Goal: Register for event/course

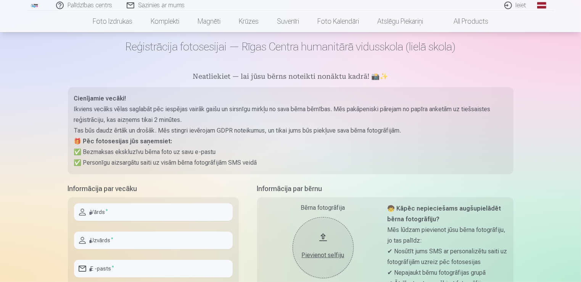
scroll to position [76, 0]
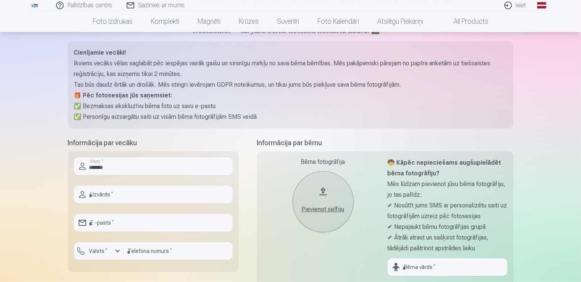
type input "*******"
type input "**********"
click at [163, 252] on input "number" at bounding box center [178, 251] width 109 height 18
type input "********"
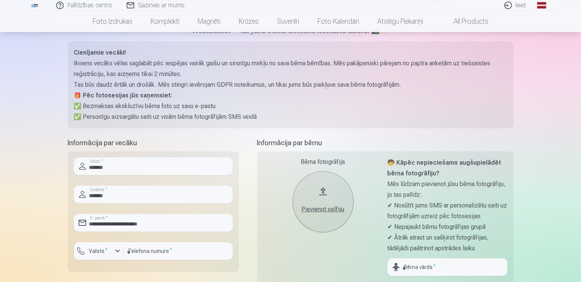
click at [262, 263] on div "Bērna fotogrāfija Pievienot selfiju 🧒 Kāpēc nepieciešams augšupielādēt bērna fo…" at bounding box center [385, 250] width 256 height 198
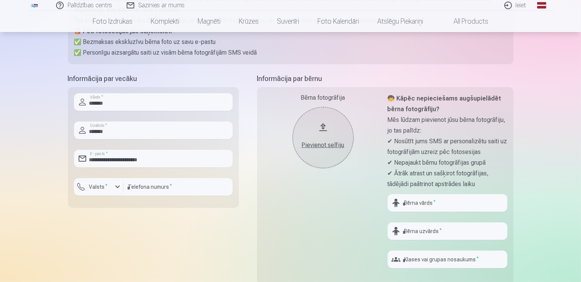
scroll to position [153, 0]
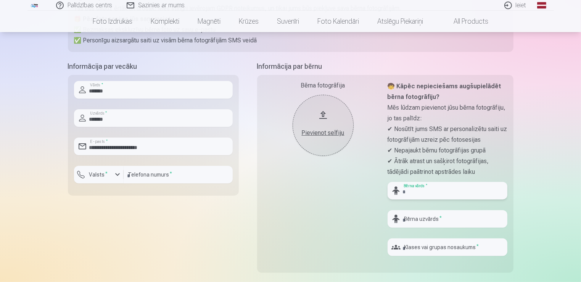
click at [437, 192] on input "text" at bounding box center [448, 191] width 120 height 18
type input "******"
type input "*******"
click at [446, 248] on input "text" at bounding box center [448, 247] width 120 height 18
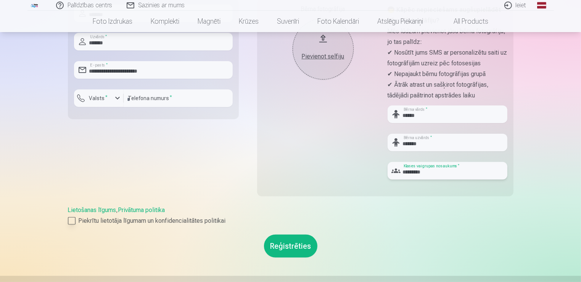
type input "*********"
click at [70, 219] on div at bounding box center [72, 221] width 8 height 8
click at [285, 251] on button "Reģistrēties" at bounding box center [290, 245] width 53 height 23
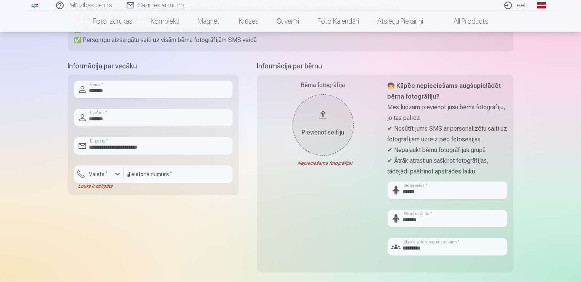
scroll to position [153, 0]
click at [328, 134] on div "Pievienot selfiju" at bounding box center [323, 132] width 46 height 9
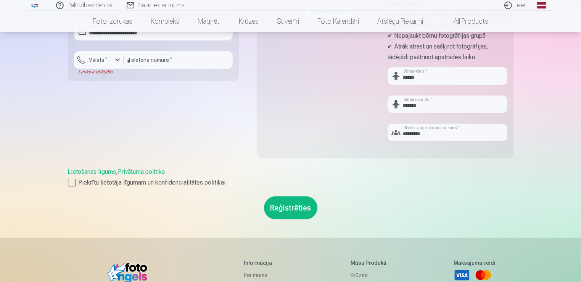
scroll to position [305, 0]
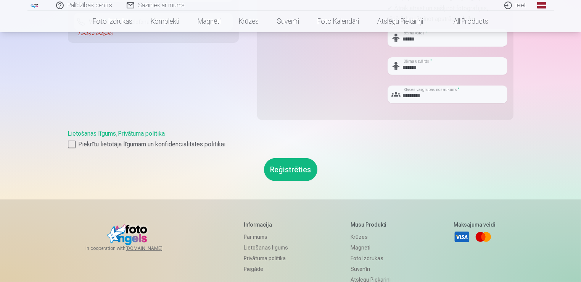
click at [285, 174] on button "Reģistrēties" at bounding box center [290, 169] width 53 height 23
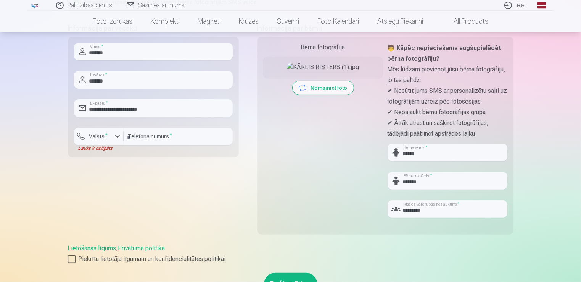
scroll to position [191, 0]
click at [325, 95] on button "Nomainiet foto" at bounding box center [323, 88] width 61 height 14
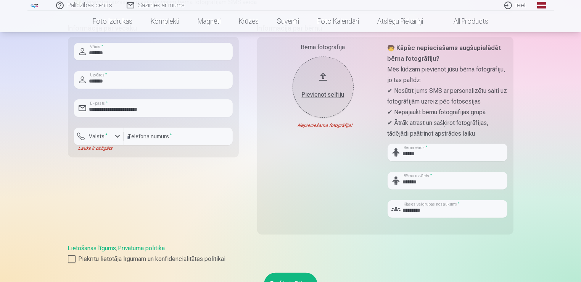
click at [317, 86] on div "Pievienot selfiju" at bounding box center [323, 92] width 46 height 14
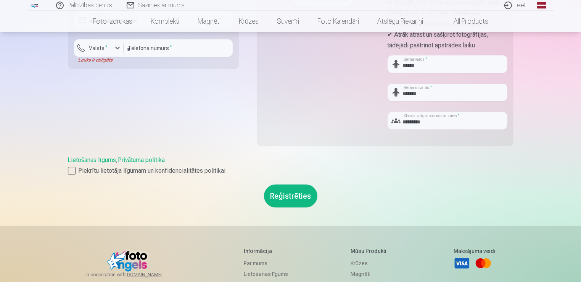
scroll to position [343, 0]
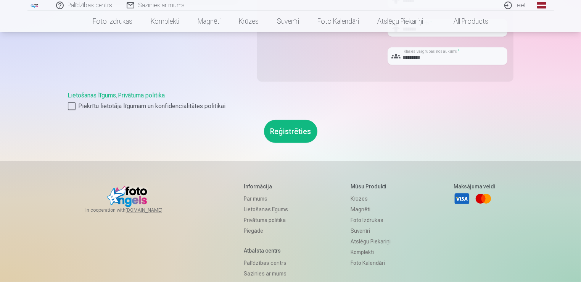
click at [290, 134] on button "Reģistrēties" at bounding box center [290, 131] width 53 height 23
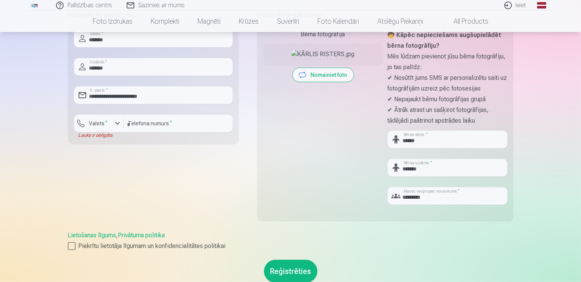
scroll to position [191, 0]
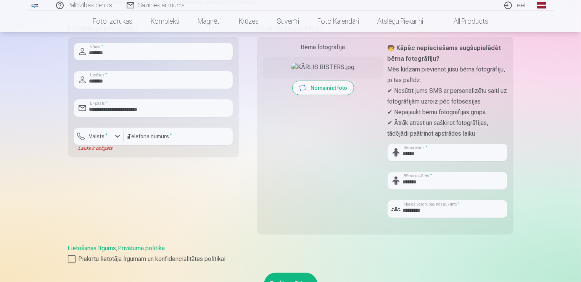
click at [310, 52] on div "Bērna fotogrāfija Pievienot selfiju Nomainiet foto" at bounding box center [323, 133] width 120 height 181
click at [318, 72] on img at bounding box center [323, 67] width 63 height 9
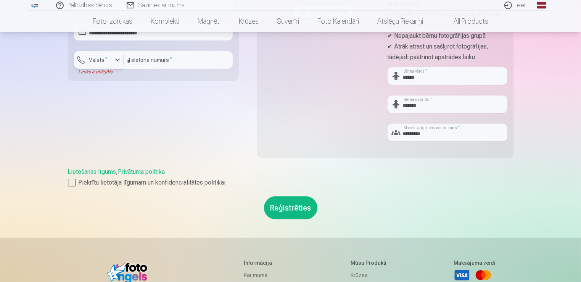
click at [113, 59] on div "button" at bounding box center [117, 59] width 9 height 9
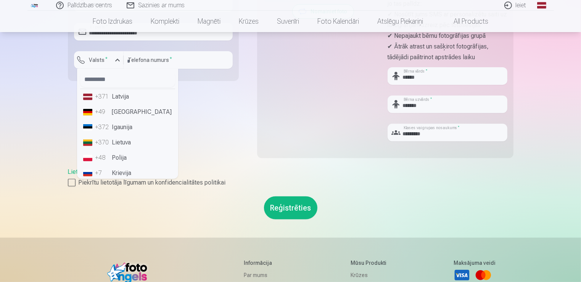
click at [122, 92] on li "+371 Latvija" at bounding box center [127, 96] width 95 height 15
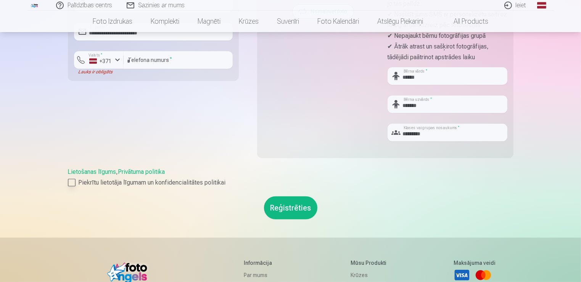
click at [457, 179] on label "Piekrītu lietotāja līgumam un konfidencialitātes politikai" at bounding box center [291, 182] width 446 height 9
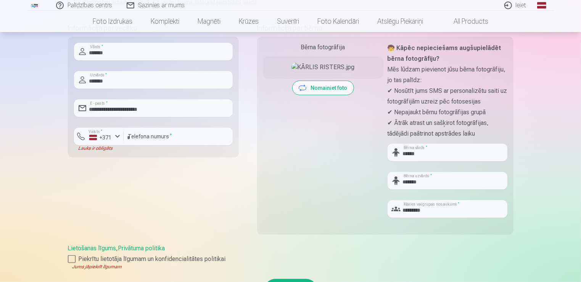
scroll to position [343, 0]
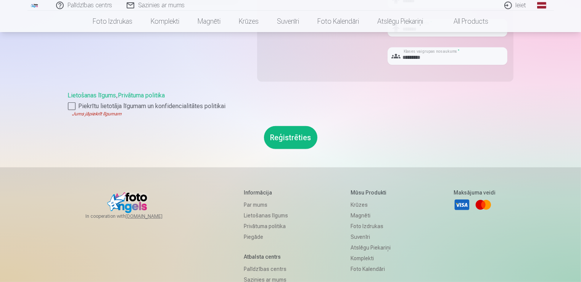
click at [292, 137] on button "Reģistrēties" at bounding box center [290, 137] width 53 height 23
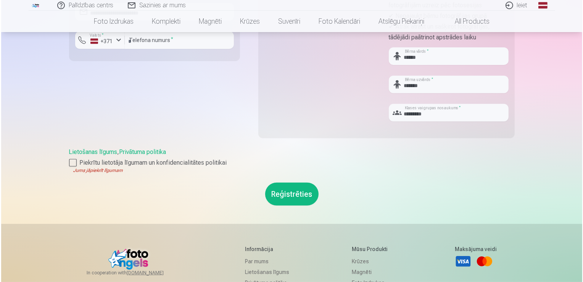
scroll to position [305, 0]
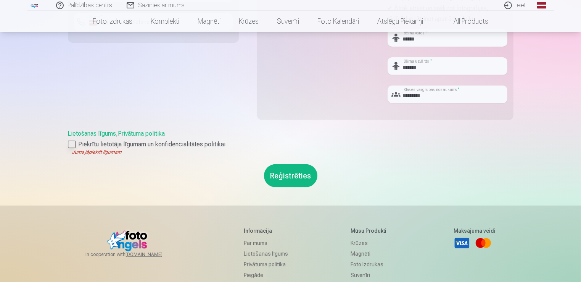
click at [70, 146] on div at bounding box center [72, 144] width 8 height 8
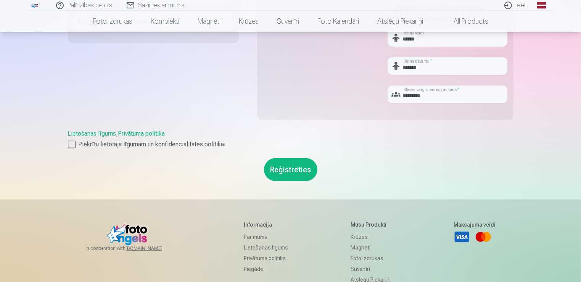
click at [289, 168] on button "Reģistrēties" at bounding box center [290, 169] width 53 height 23
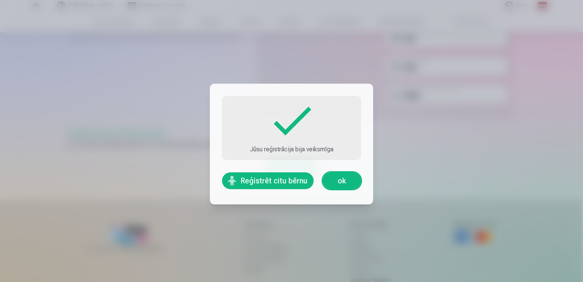
click at [344, 183] on link "ok" at bounding box center [342, 180] width 38 height 17
